Goal: Information Seeking & Learning: Learn about a topic

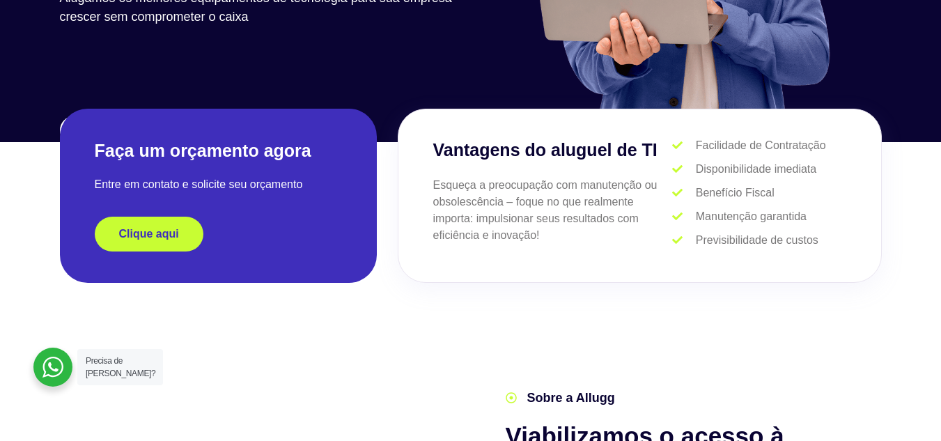
scroll to position [306, 0]
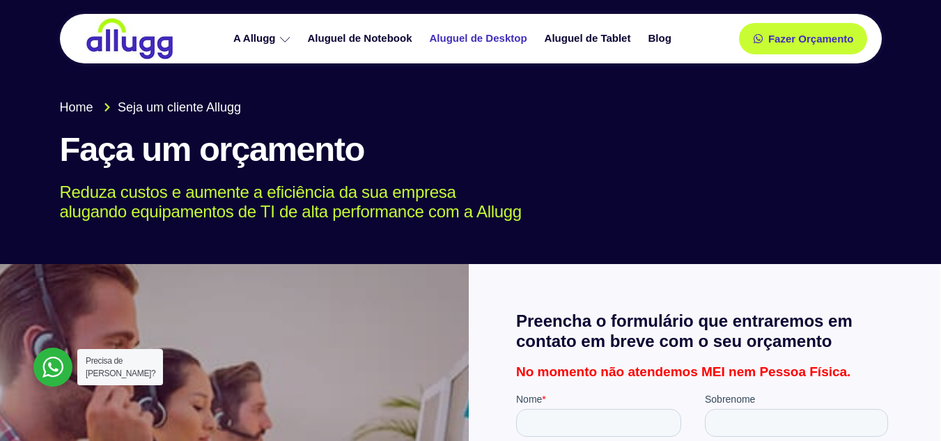
click at [481, 36] on link "Aluguel de Desktop" at bounding box center [480, 38] width 115 height 24
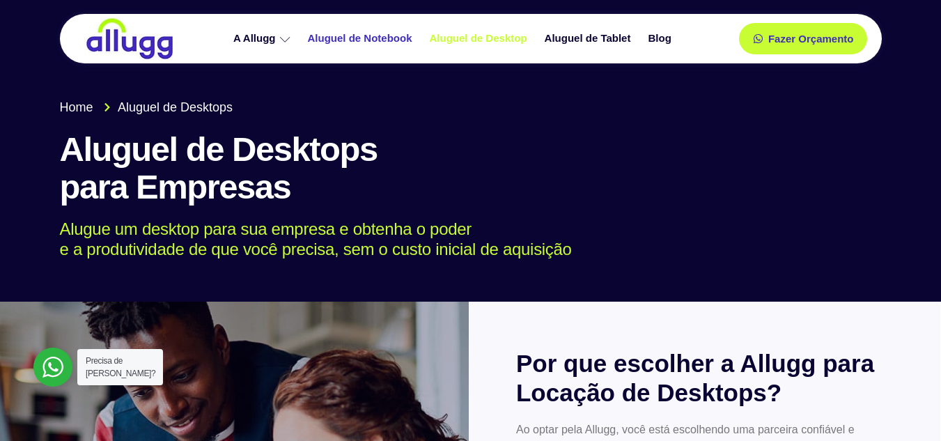
click at [379, 37] on link "Aluguel de Notebook" at bounding box center [362, 38] width 122 height 24
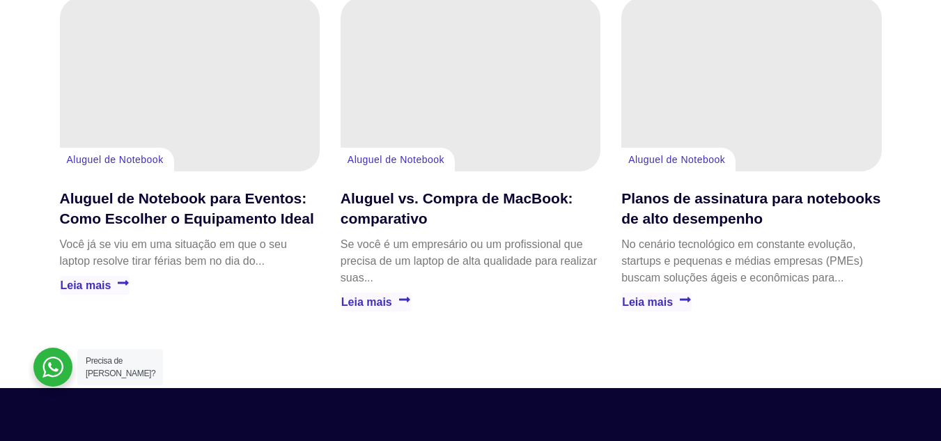
scroll to position [3070, 0]
